Goal: Entertainment & Leisure: Consume media (video, audio)

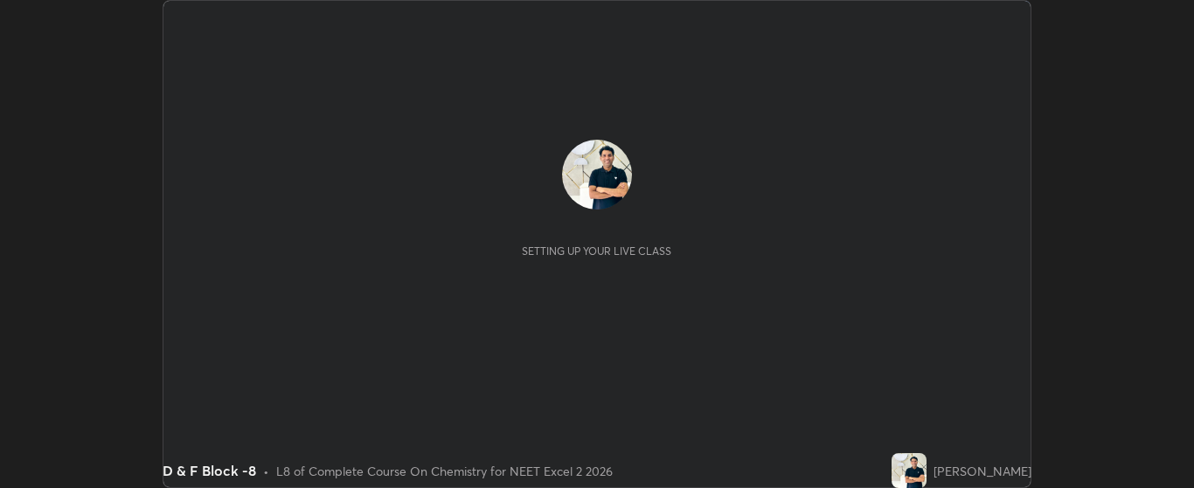
scroll to position [488, 1194]
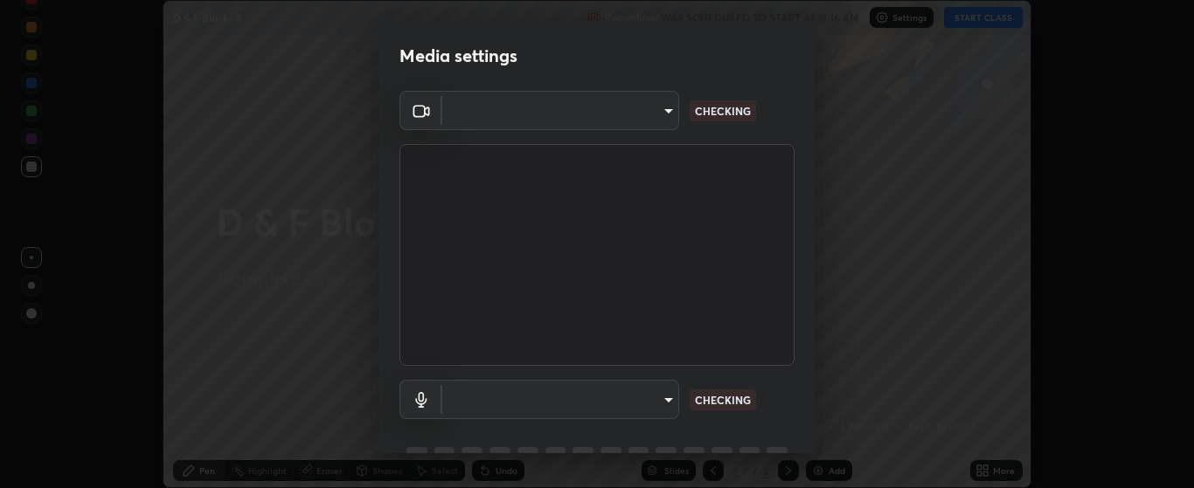
type input "bdf1d9f3bca52f971e18e8a0044631de21cc90e990e9184687b770e2af72e9a3"
type input "c256b86daf01c560be4829c0f54a8eced1dcc955cc1284151957411a620cb3fd"
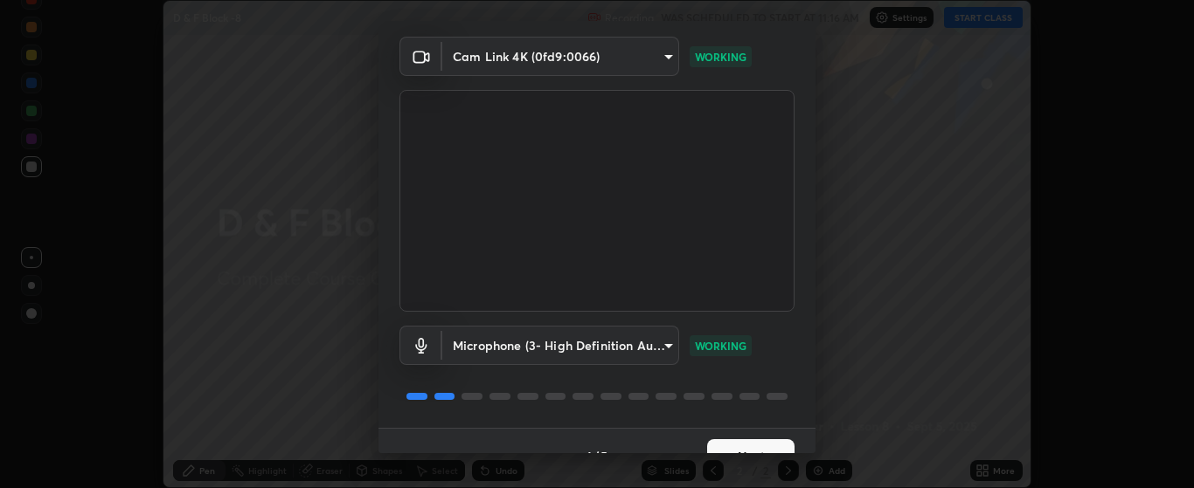
scroll to position [85, 0]
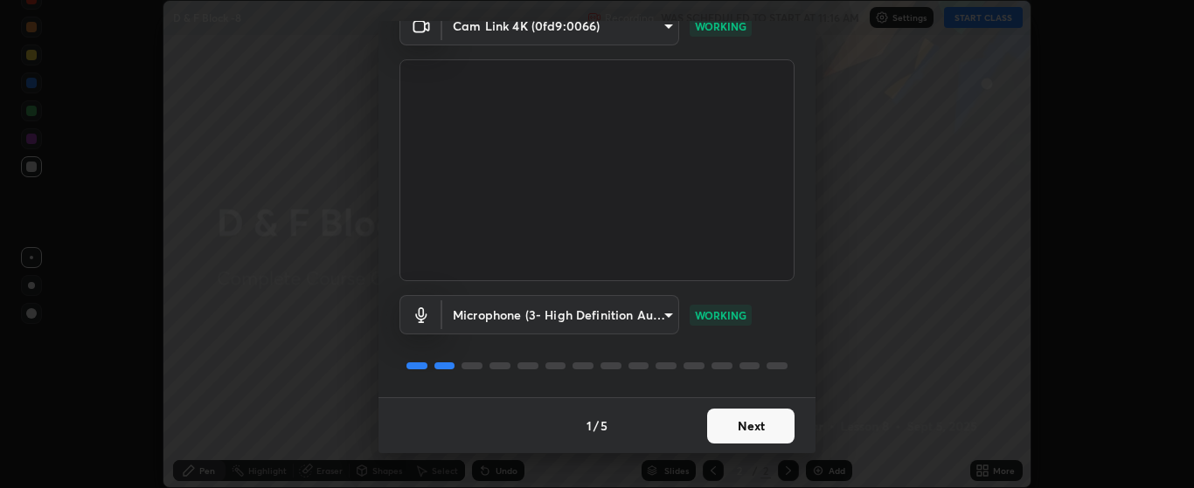
click at [758, 431] on button "Next" at bounding box center [750, 426] width 87 height 35
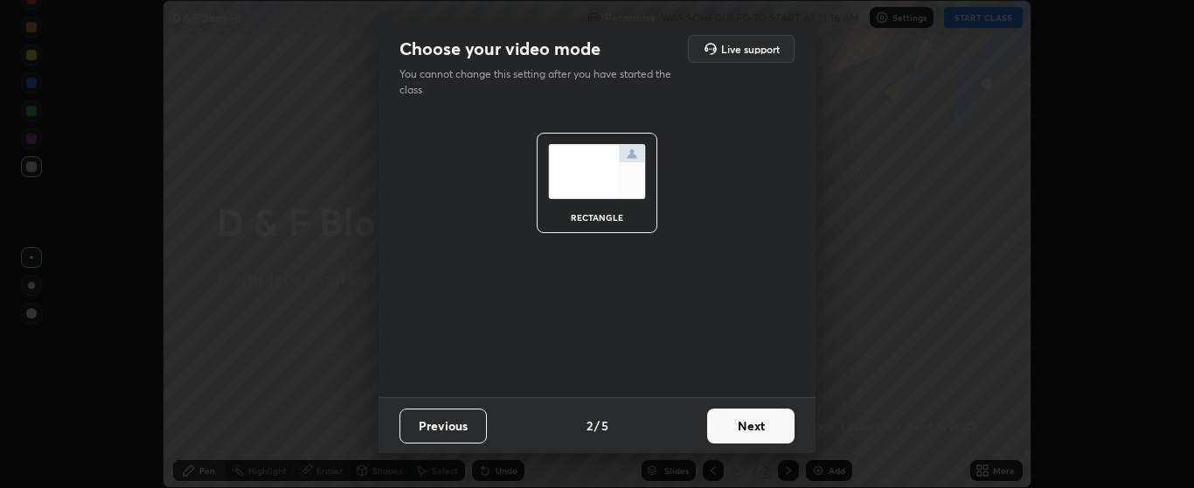
click at [761, 426] on button "Next" at bounding box center [750, 426] width 87 height 35
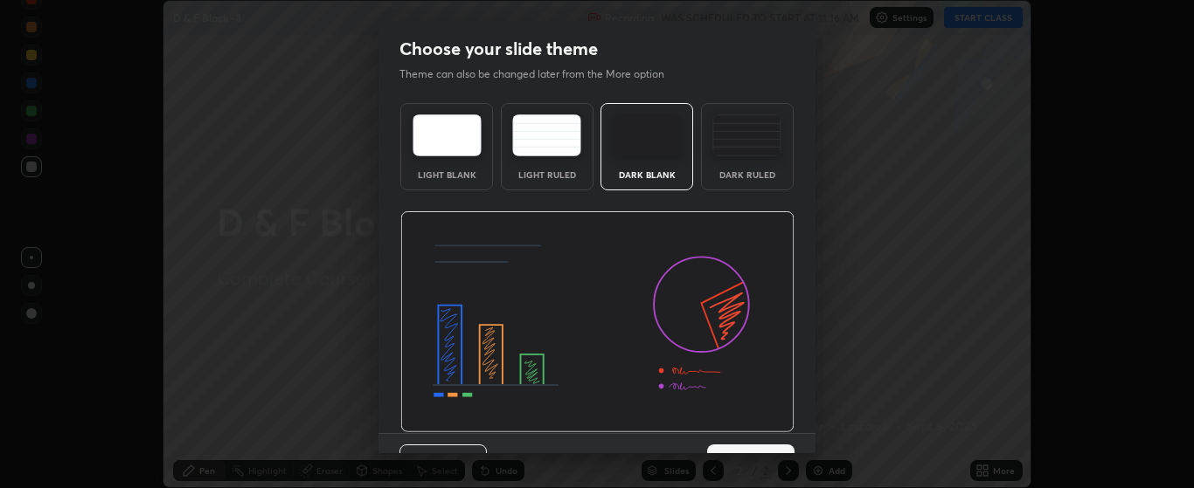
scroll to position [36, 0]
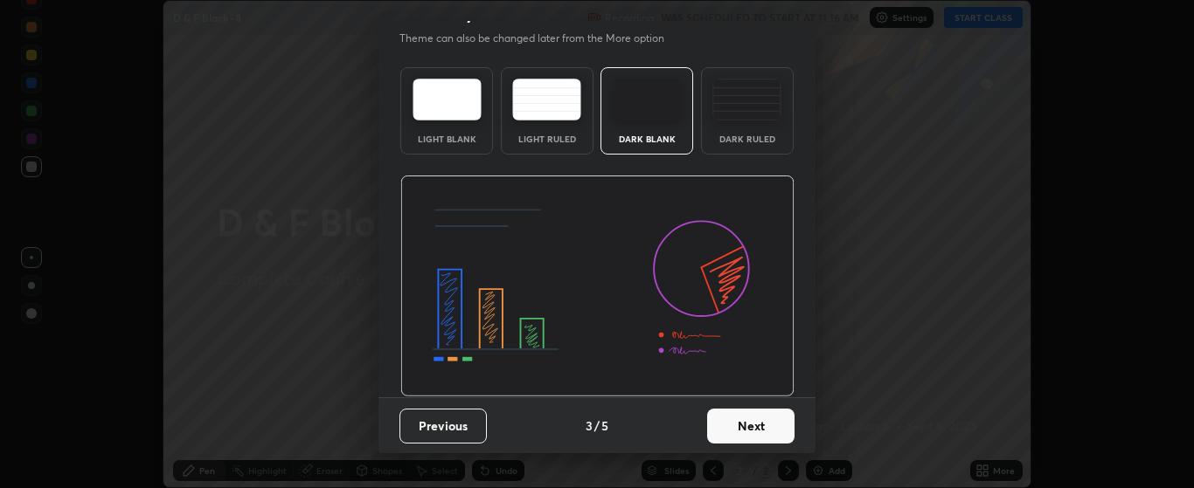
click at [759, 422] on button "Next" at bounding box center [750, 426] width 87 height 35
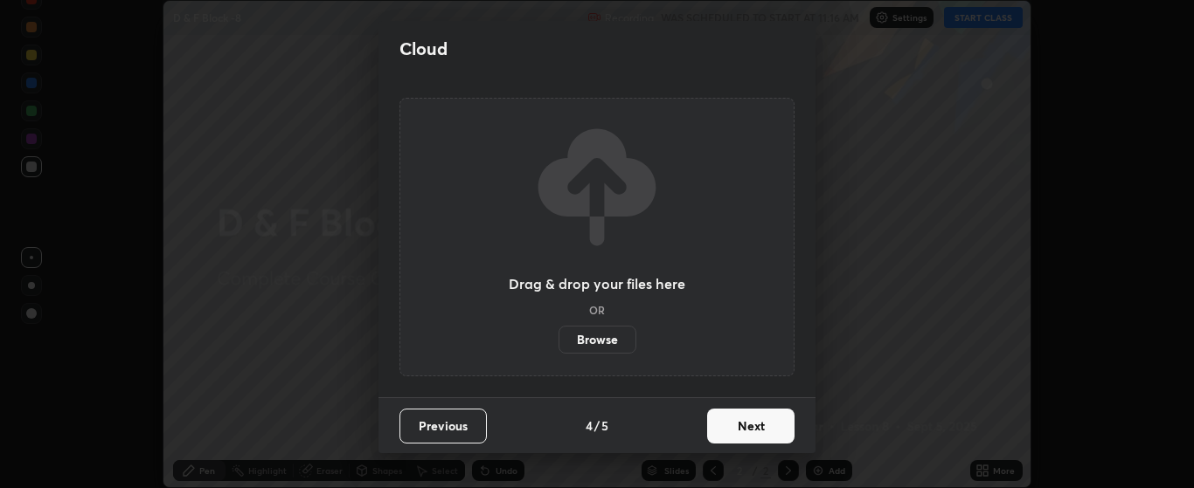
click at [762, 424] on button "Next" at bounding box center [750, 426] width 87 height 35
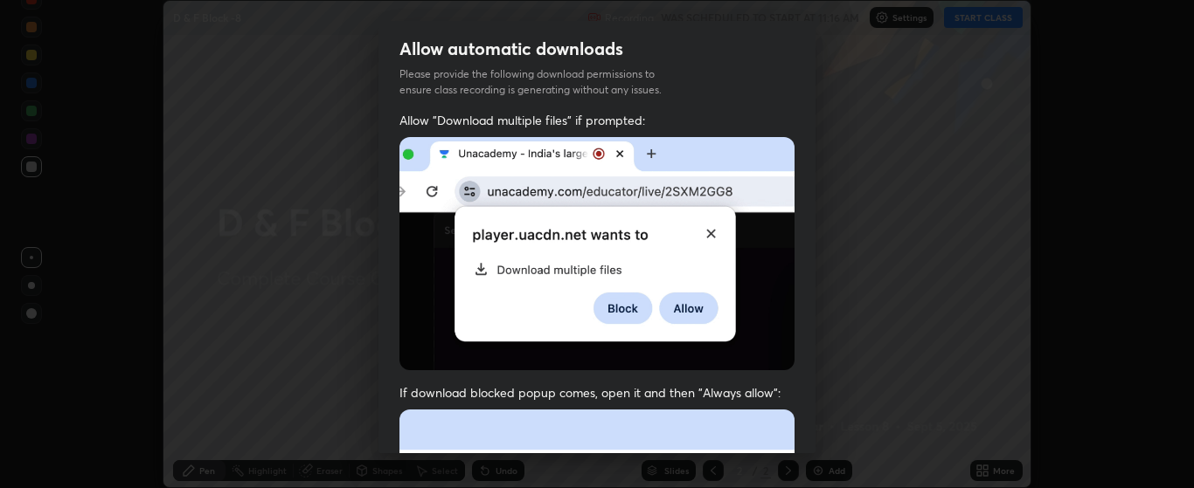
click at [867, 403] on div "Allow automatic downloads Please provide the following download permissions to …" at bounding box center [597, 244] width 1194 height 488
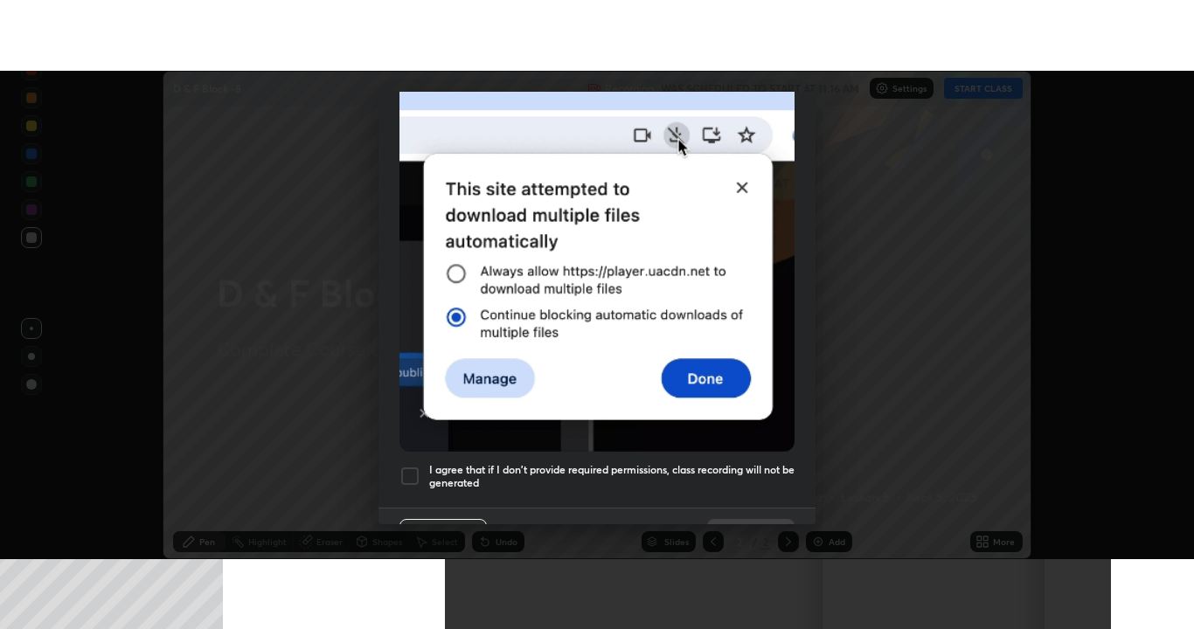
scroll to position [441, 0]
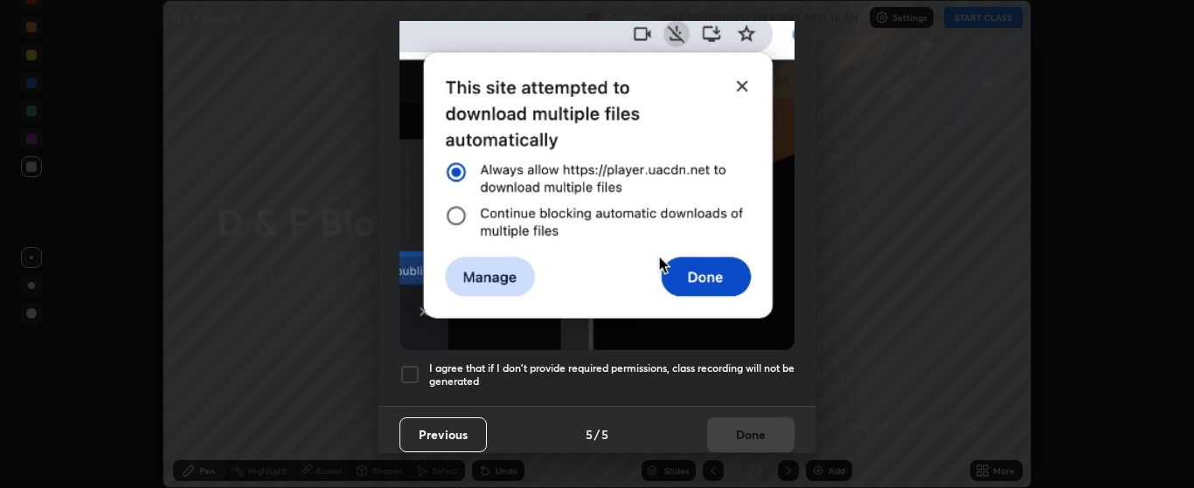
click at [758, 362] on h5 "I agree that if I don't provide required permissions, class recording will not …" at bounding box center [611, 375] width 365 height 27
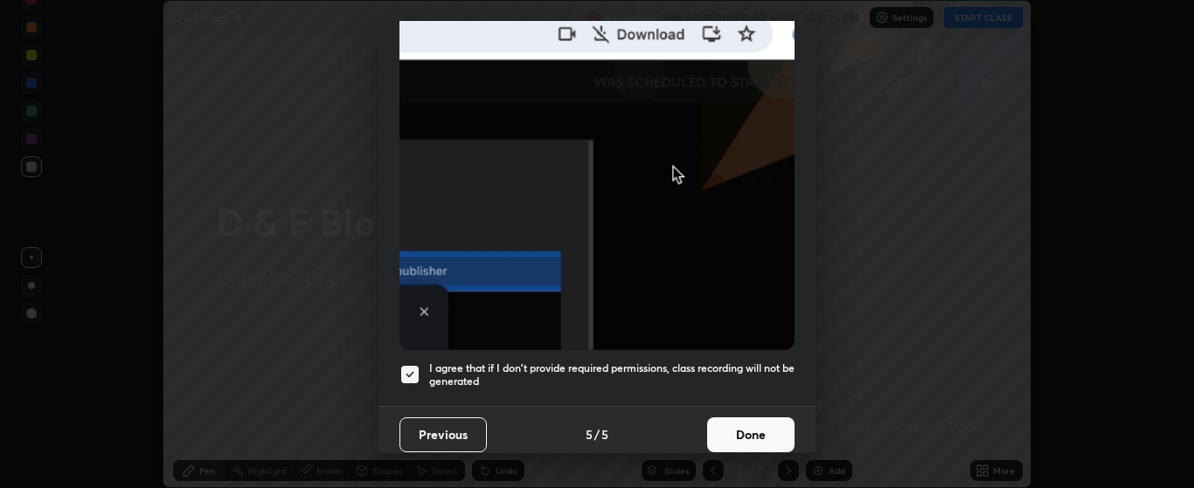
click at [744, 423] on button "Done" at bounding box center [750, 435] width 87 height 35
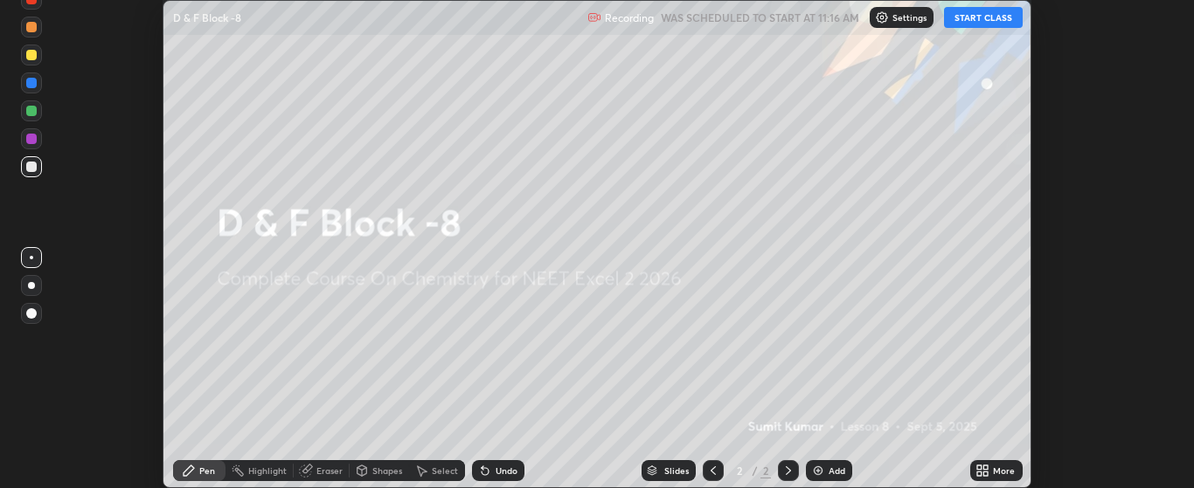
click at [986, 467] on icon at bounding box center [986, 468] width 4 height 4
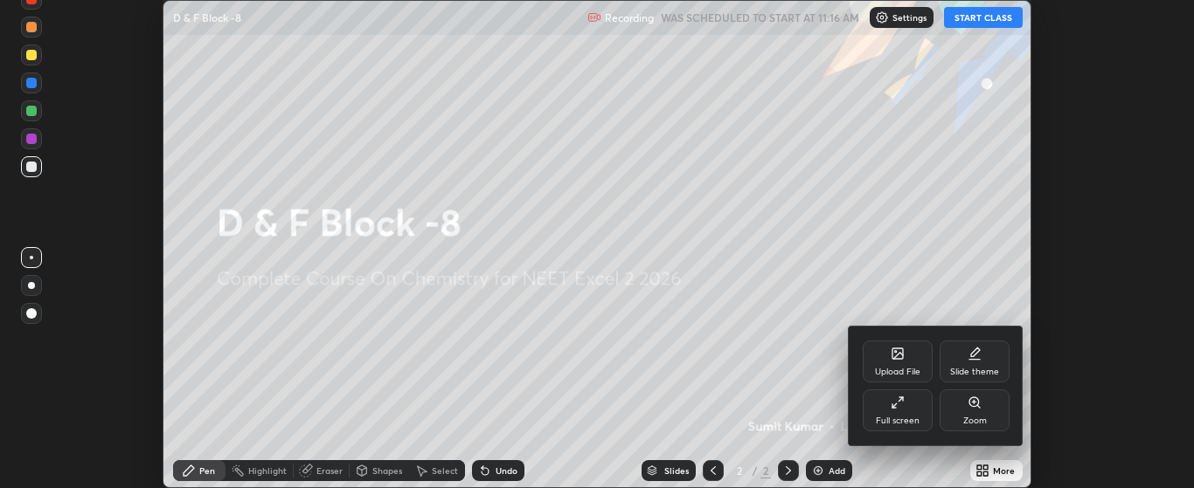
click at [904, 414] on div "Full screen" at bounding box center [897, 411] width 70 height 42
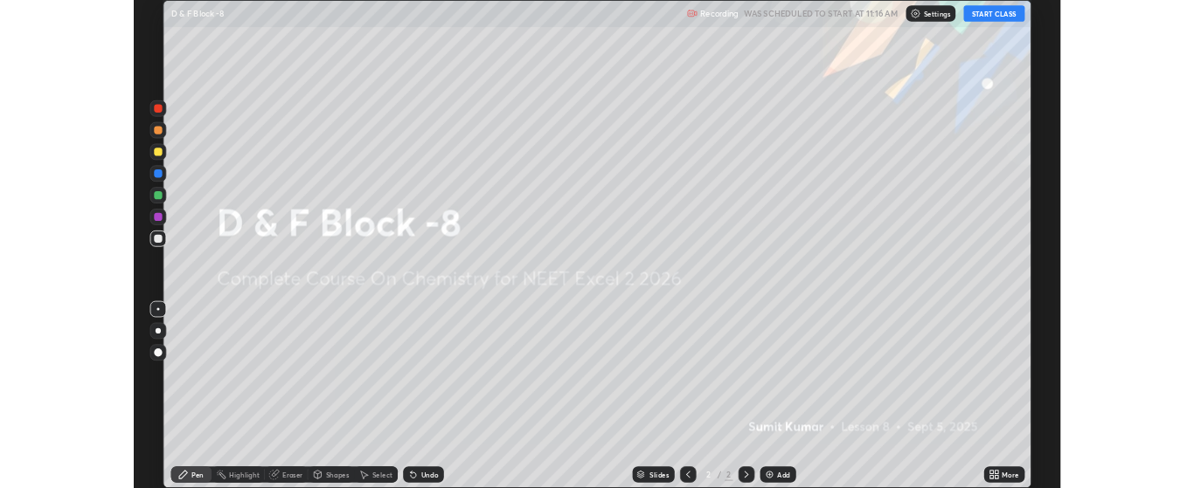
scroll to position [629, 1194]
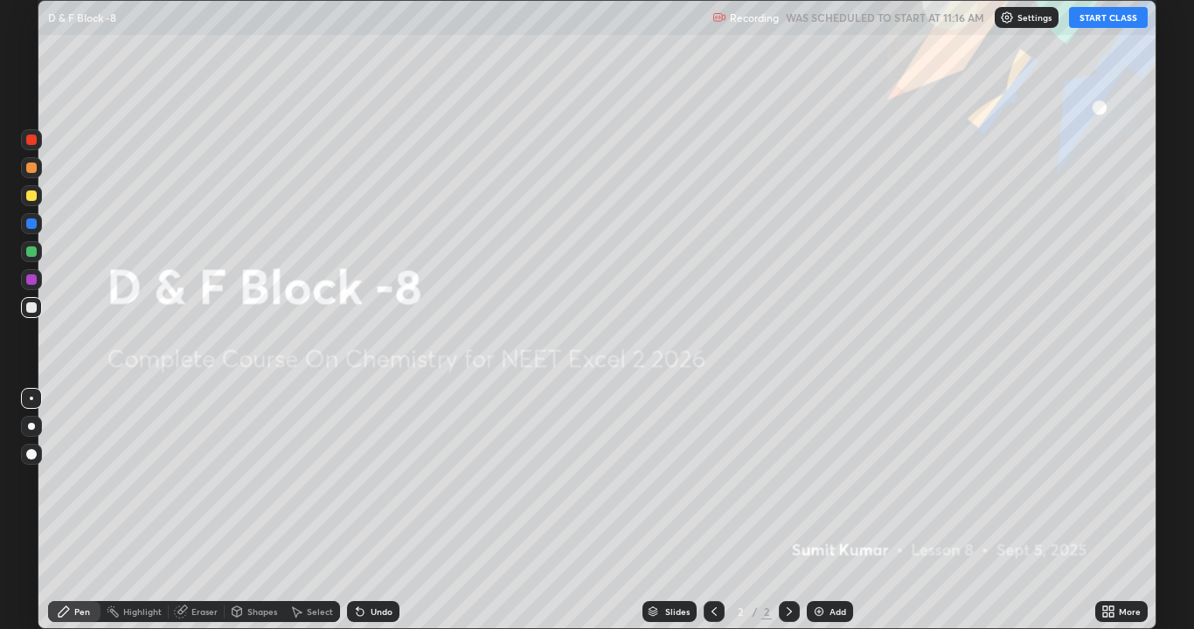
click at [1105, 17] on button "START CLASS" at bounding box center [1108, 17] width 79 height 21
click at [824, 488] on div "Add" at bounding box center [829, 611] width 46 height 21
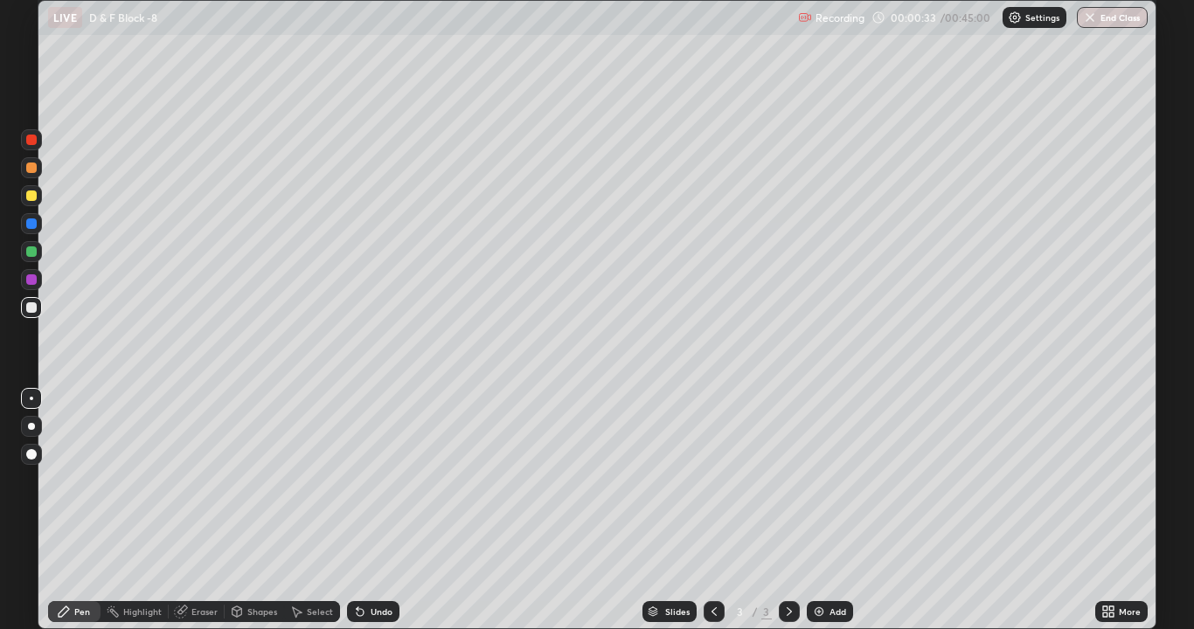
click at [360, 488] on icon at bounding box center [359, 612] width 7 height 7
click at [368, 488] on div "Undo" at bounding box center [373, 611] width 52 height 21
click at [201, 488] on div "Eraser" at bounding box center [204, 611] width 26 height 9
click at [34, 488] on icon at bounding box center [31, 552] width 14 height 15
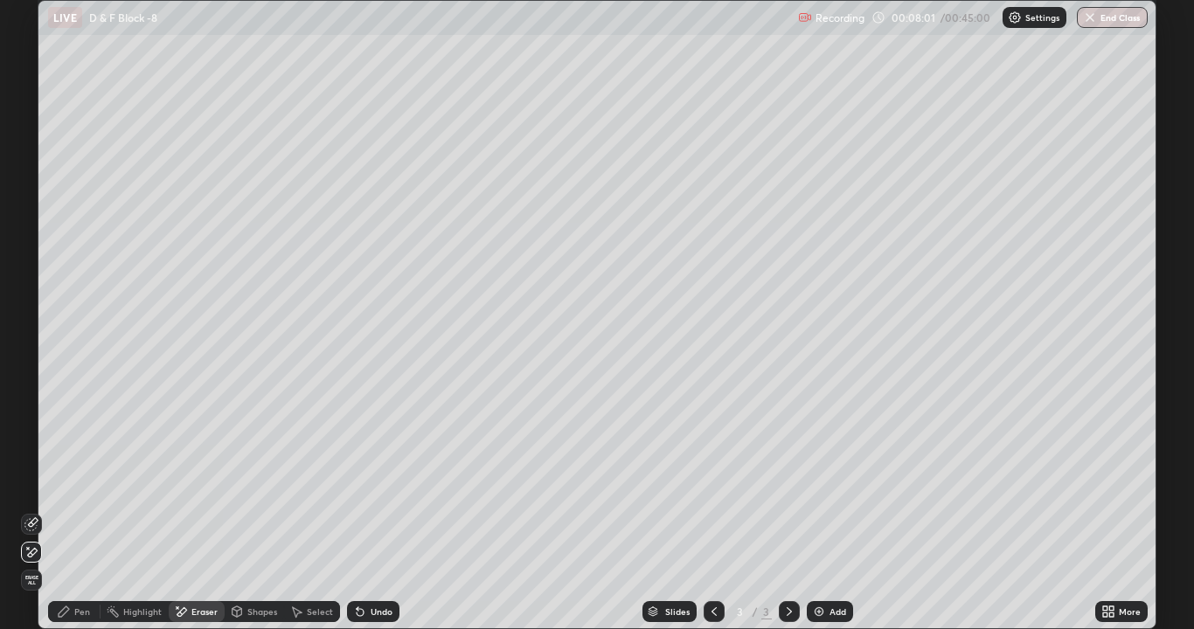
click at [70, 488] on icon at bounding box center [64, 612] width 14 height 14
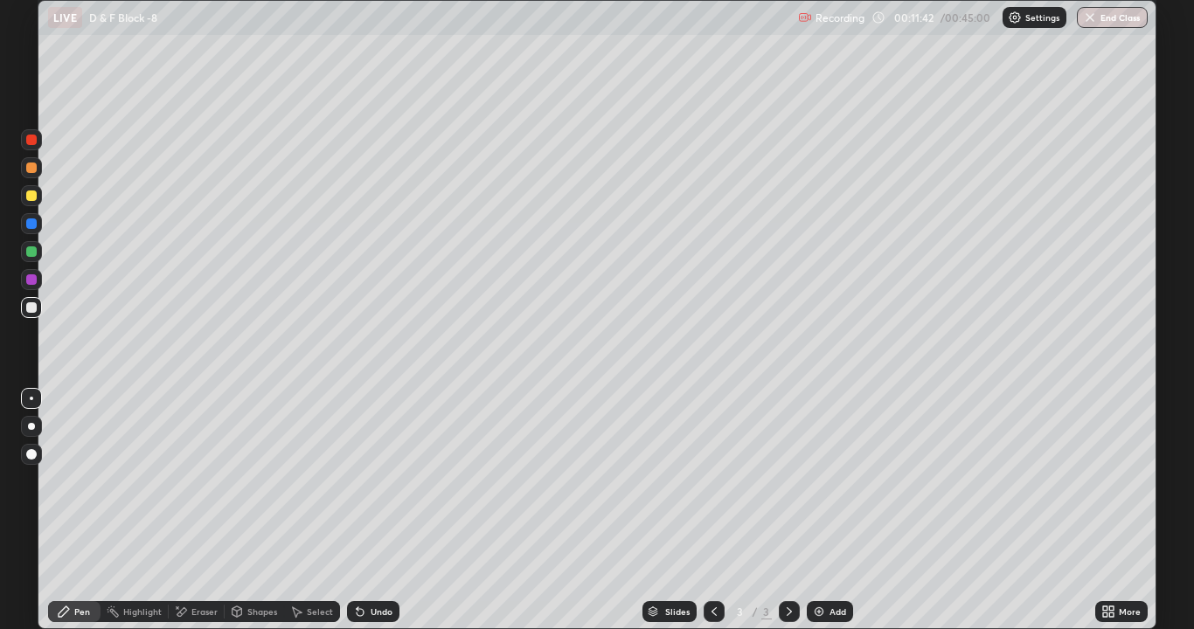
click at [821, 488] on img at bounding box center [819, 612] width 14 height 14
click at [358, 488] on icon at bounding box center [359, 612] width 7 height 7
click at [356, 488] on icon at bounding box center [359, 612] width 7 height 7
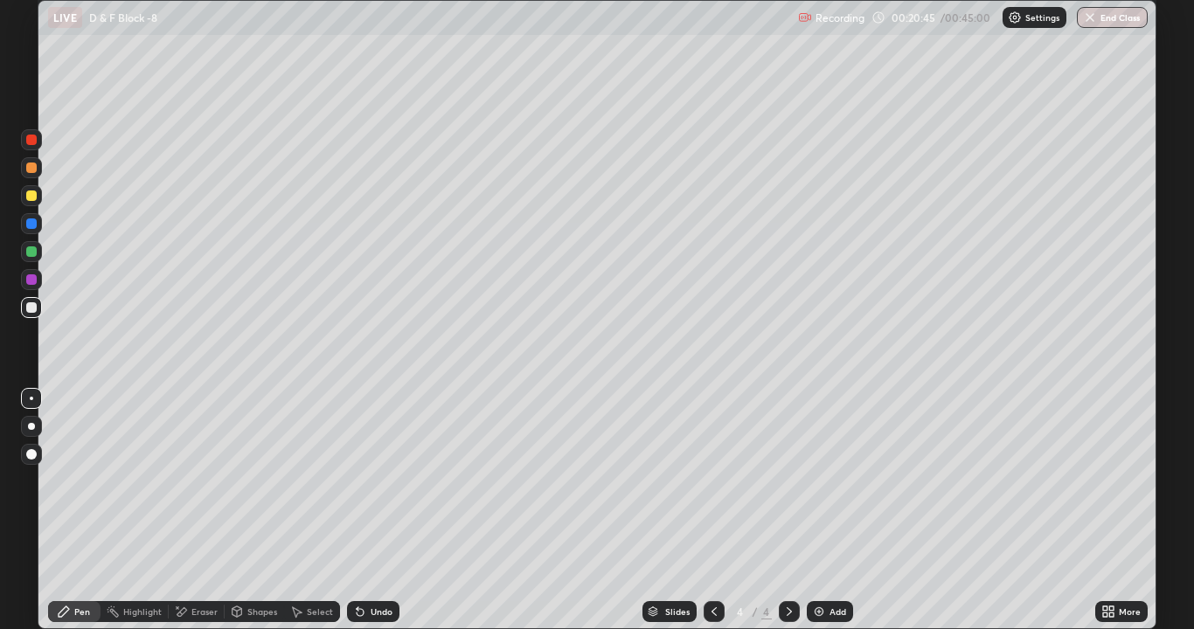
click at [818, 488] on img at bounding box center [819, 612] width 14 height 14
click at [716, 488] on icon at bounding box center [714, 612] width 14 height 14
click at [713, 488] on icon at bounding box center [714, 612] width 14 height 14
click at [789, 488] on icon at bounding box center [788, 611] width 5 height 9
click at [823, 488] on img at bounding box center [819, 612] width 14 height 14
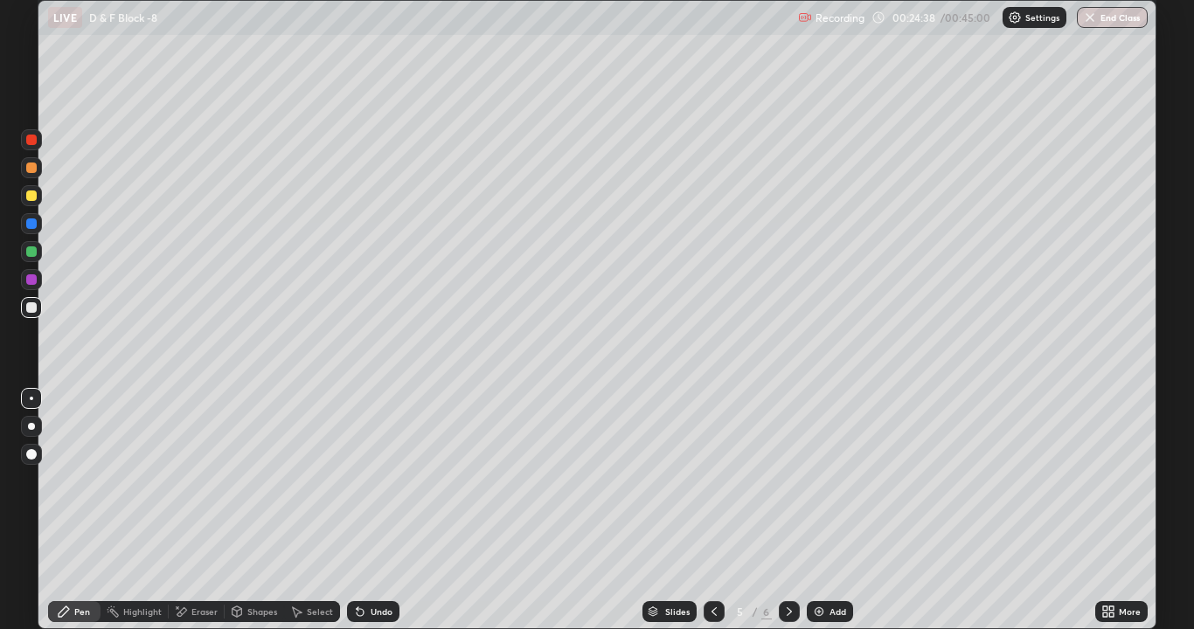
click at [785, 488] on div at bounding box center [789, 611] width 21 height 21
click at [361, 488] on icon at bounding box center [359, 612] width 7 height 7
click at [356, 488] on icon at bounding box center [359, 612] width 7 height 7
click at [364, 488] on div "Undo" at bounding box center [373, 611] width 52 height 21
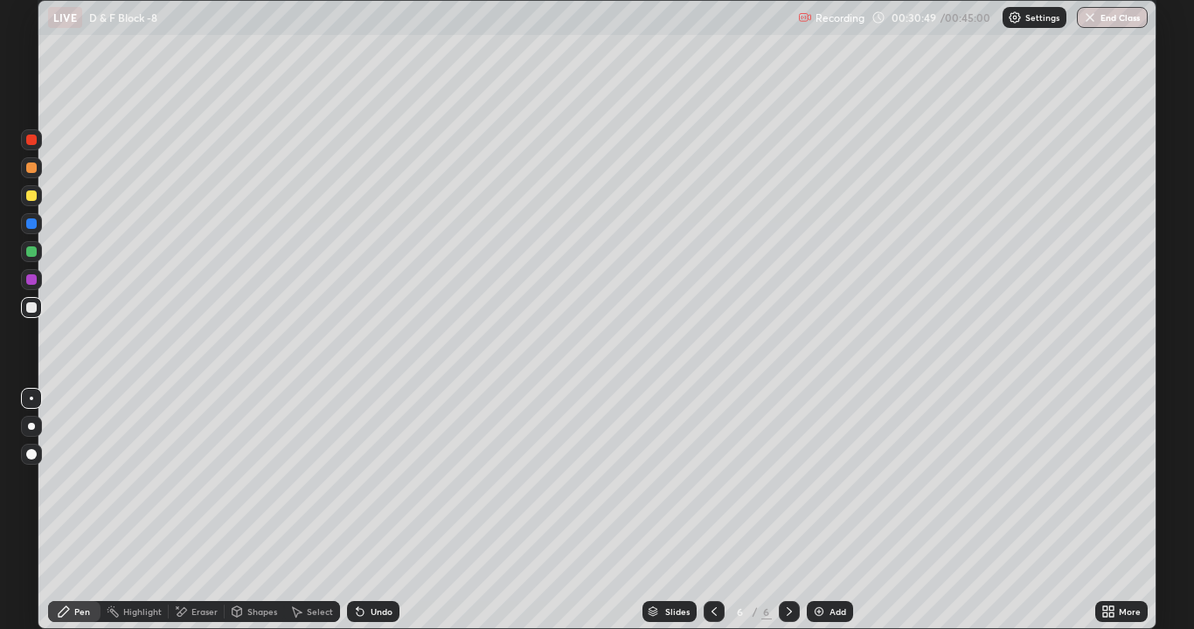
click at [357, 488] on icon at bounding box center [359, 612] width 7 height 7
click at [356, 488] on icon at bounding box center [359, 612] width 7 height 7
click at [177, 488] on icon at bounding box center [181, 612] width 14 height 15
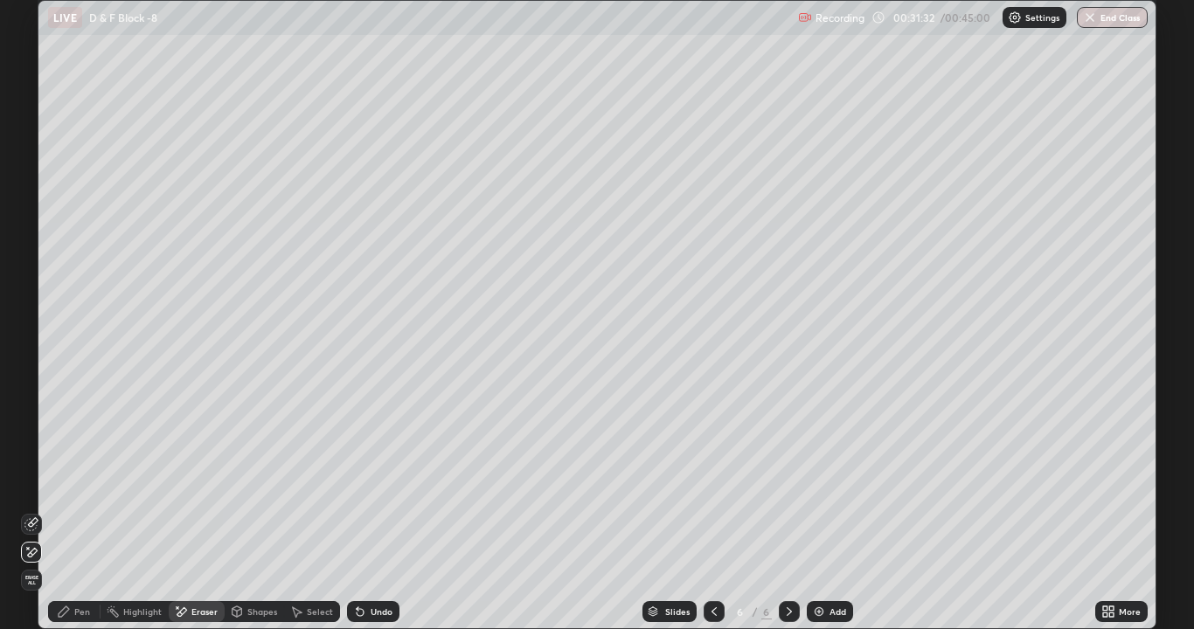
click at [71, 488] on div "Pen" at bounding box center [74, 611] width 52 height 21
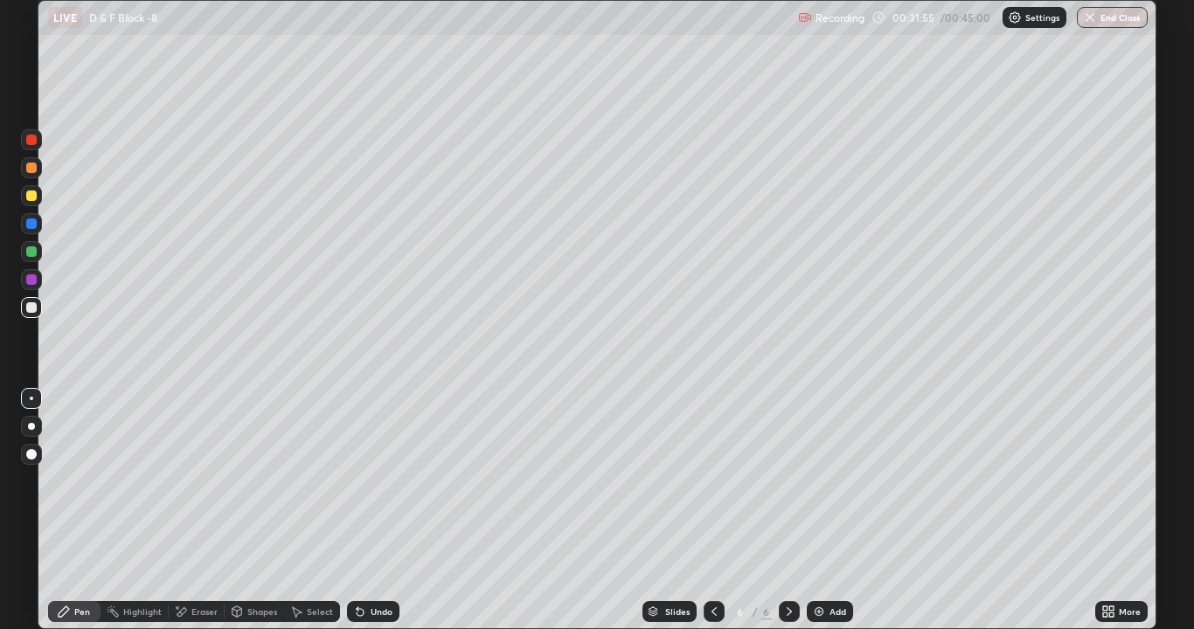
click at [357, 488] on icon at bounding box center [359, 612] width 7 height 7
click at [363, 488] on icon at bounding box center [360, 612] width 14 height 14
click at [359, 488] on icon at bounding box center [359, 612] width 7 height 7
click at [192, 488] on div "Eraser" at bounding box center [204, 611] width 26 height 9
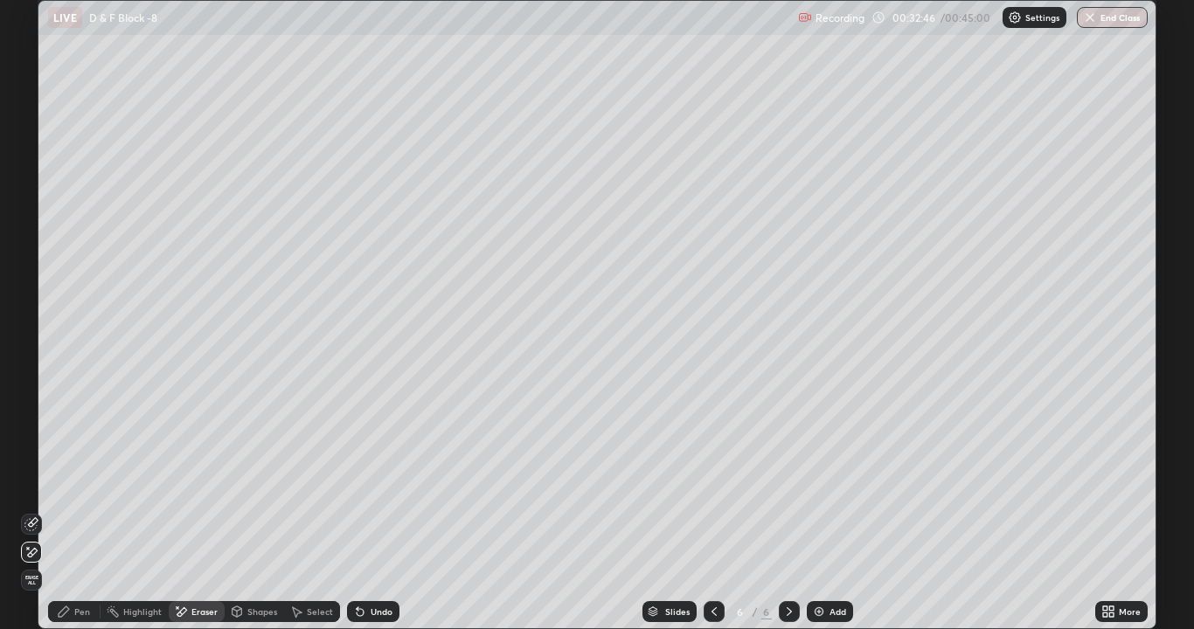
click at [66, 488] on icon at bounding box center [64, 611] width 10 height 10
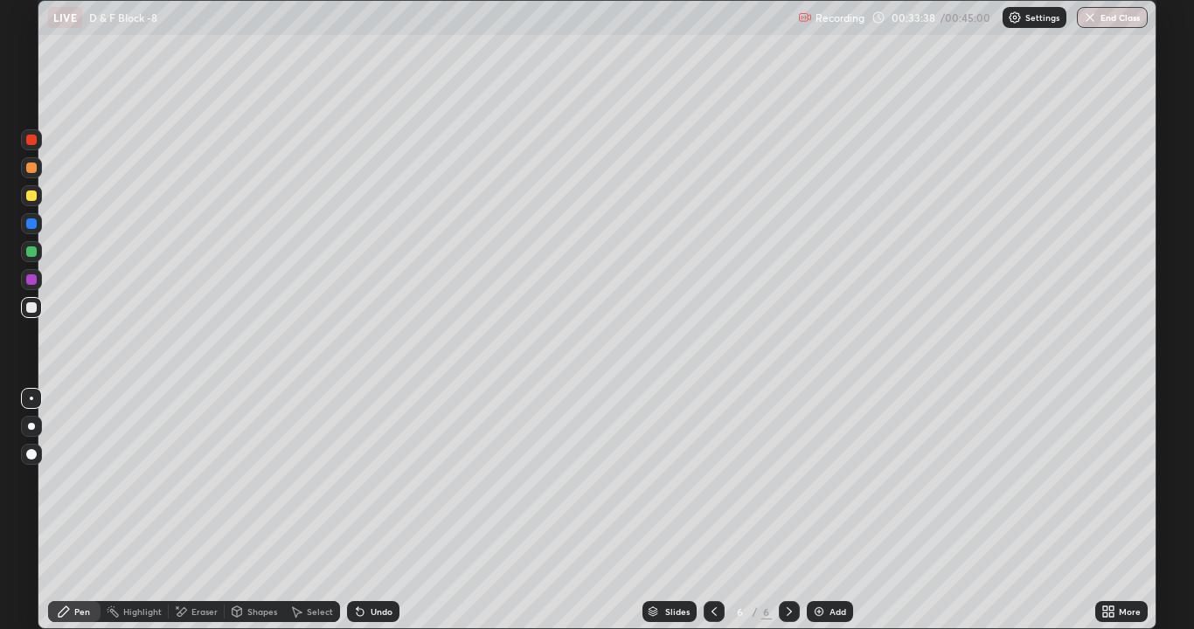
click at [356, 488] on icon at bounding box center [359, 612] width 7 height 7
click at [356, 488] on icon at bounding box center [357, 608] width 2 height 2
click at [819, 488] on img at bounding box center [819, 612] width 14 height 14
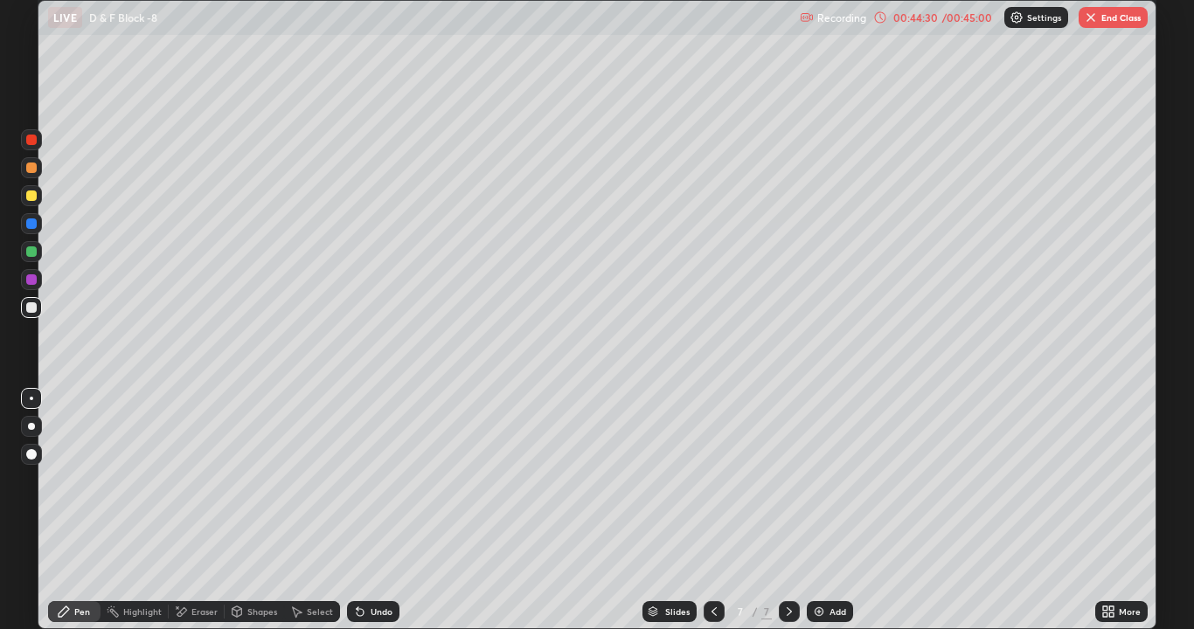
click at [1097, 24] on img "button" at bounding box center [1090, 17] width 14 height 14
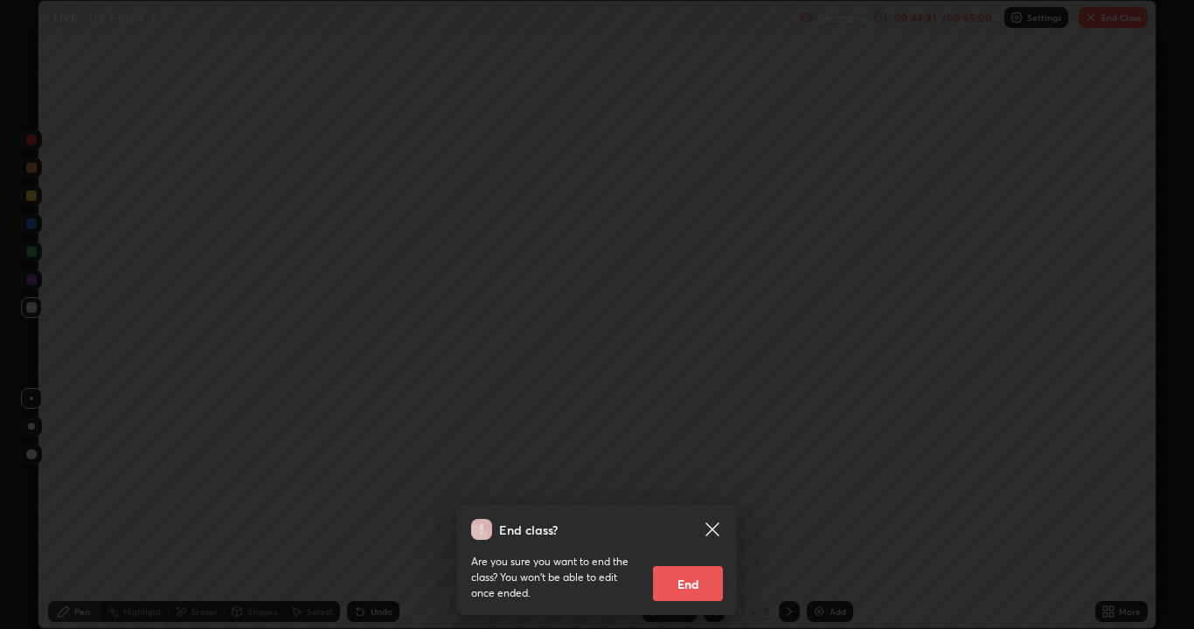
click at [709, 488] on button "End" at bounding box center [688, 583] width 70 height 35
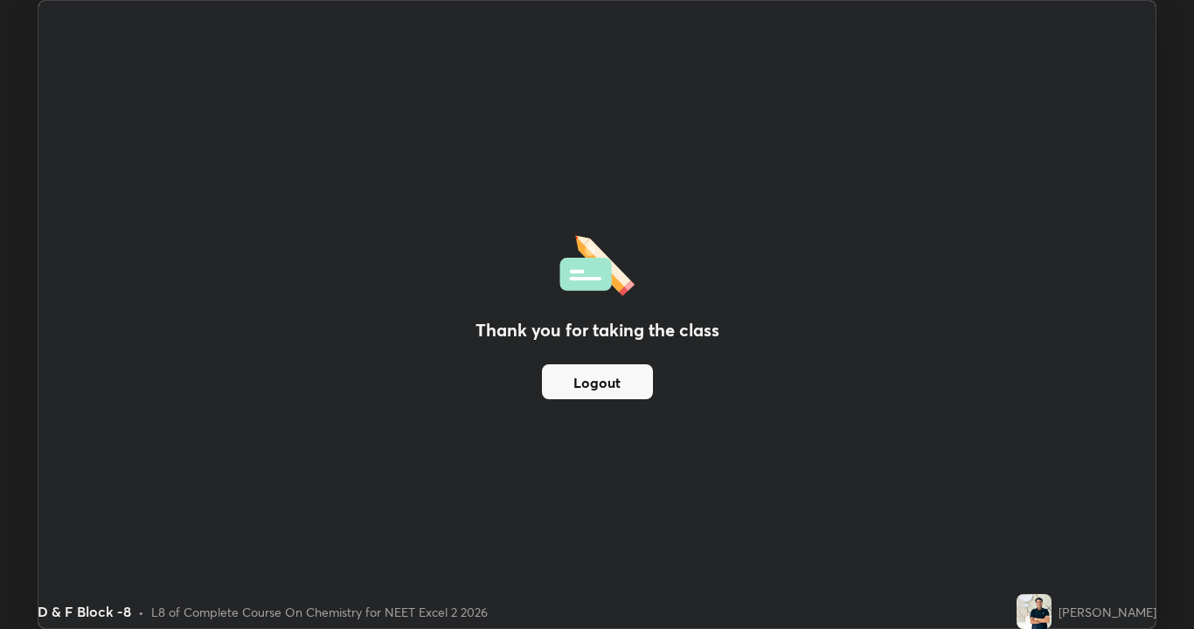
click at [822, 318] on div "Thank you for taking the class Logout" at bounding box center [596, 314] width 1117 height 627
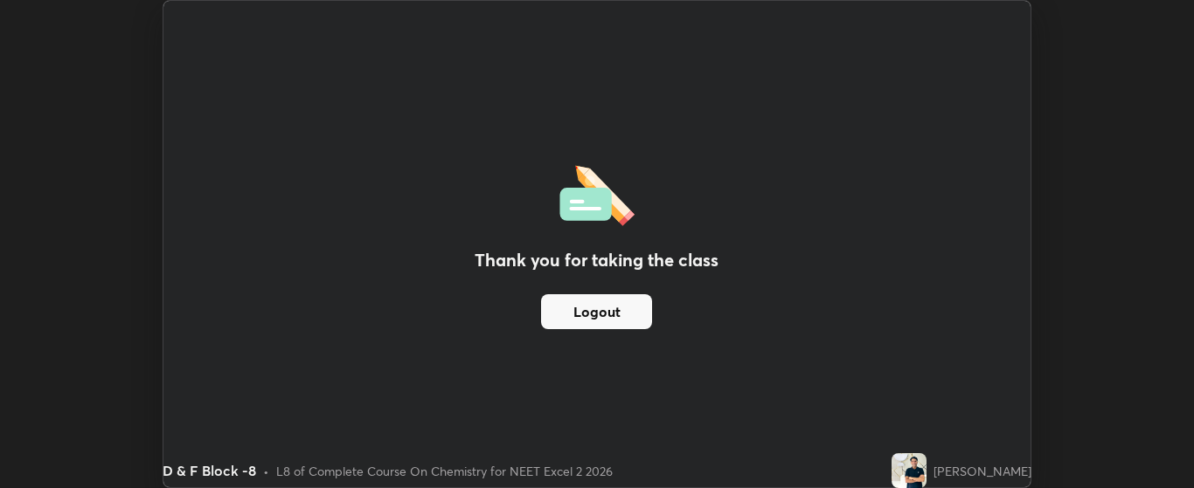
scroll to position [86886, 86181]
